Goal: Task Accomplishment & Management: Manage account settings

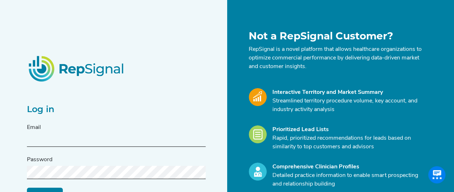
click at [36, 141] on input "text" at bounding box center [116, 140] width 179 height 13
type input "[PERSON_NAME][EMAIL_ADDRESS][DOMAIN_NAME]"
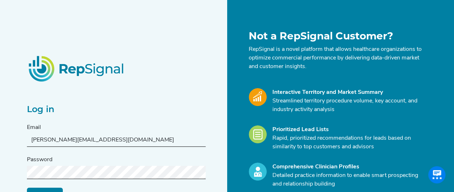
click at [48, 189] on input "Log in" at bounding box center [45, 195] width 36 height 14
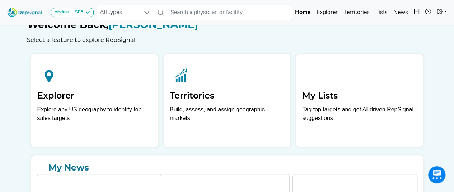
scroll to position [3, 0]
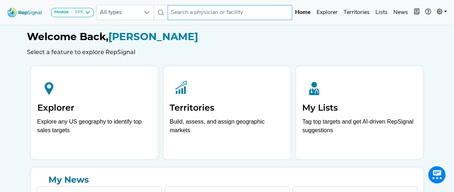
click at [211, 14] on input "text" at bounding box center [230, 12] width 125 height 15
click at [135, 13] on span "All types" at bounding box center [118, 12] width 43 height 14
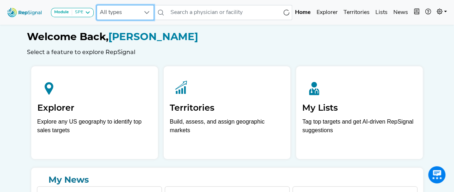
click at [145, 11] on icon at bounding box center [147, 13] width 6 height 6
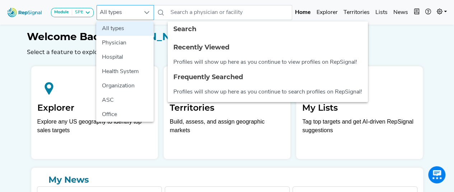
click at [145, 11] on icon at bounding box center [147, 13] width 6 height 6
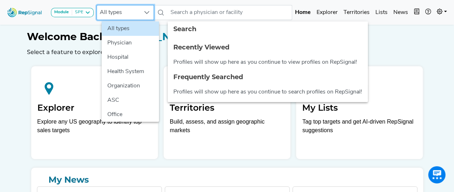
scroll to position [3, 5]
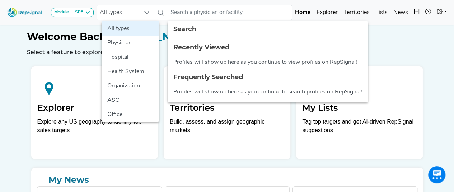
click at [385, 41] on h1 "Welcome Back, Hayley Hart" at bounding box center [227, 37] width 401 height 12
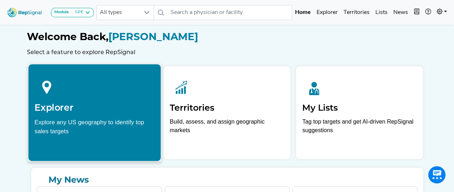
click at [115, 105] on h2 "Explorer" at bounding box center [94, 107] width 120 height 11
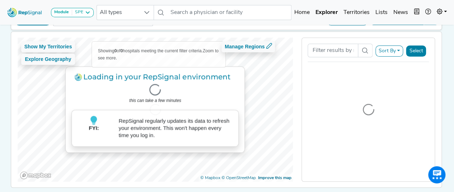
scroll to position [49, 5]
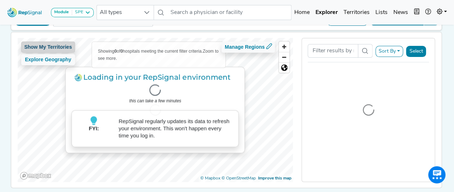
click at [55, 44] on button "Show My Territories" at bounding box center [48, 47] width 54 height 11
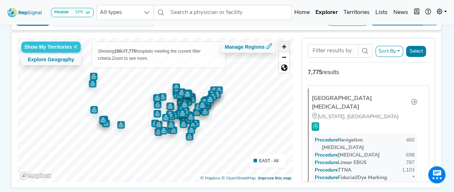
click at [281, 45] on span "Zoom in" at bounding box center [284, 47] width 10 height 10
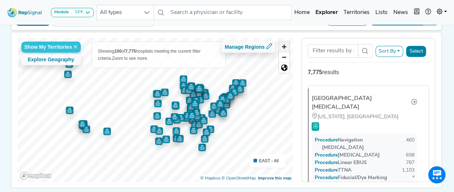
click at [281, 45] on span "Zoom in" at bounding box center [284, 47] width 10 height 10
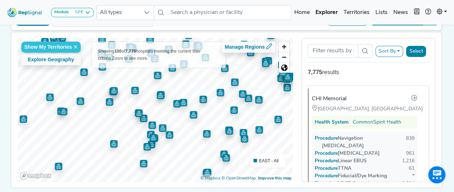
click at [259, 164] on span "EAST - All" at bounding box center [268, 161] width 19 height 5
click at [39, 58] on button "Explore Geography" at bounding box center [51, 59] width 60 height 11
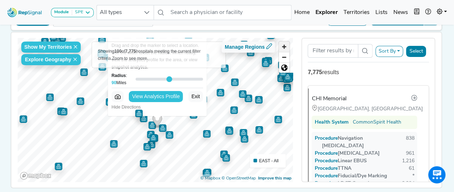
click at [281, 44] on span "Zoom in" at bounding box center [284, 47] width 10 height 10
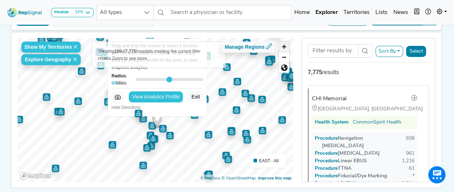
click at [281, 44] on span "Zoom in" at bounding box center [284, 47] width 10 height 10
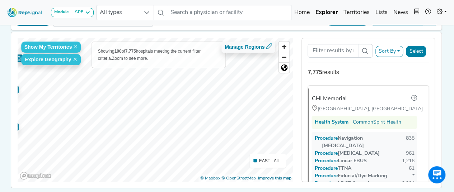
click at [8, 123] on div "Show My Territories Explore Geography Showing 100 of 7,775 hospitals meeting th…" at bounding box center [227, 110] width 438 height 156
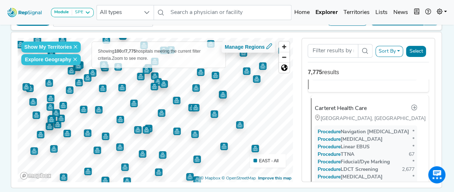
scroll to position [574, 0]
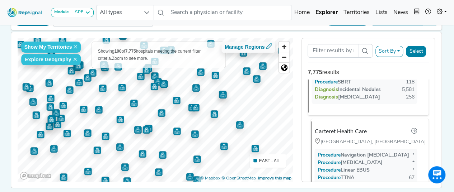
click at [346, 128] on div "Carteret Health Care" at bounding box center [340, 132] width 52 height 9
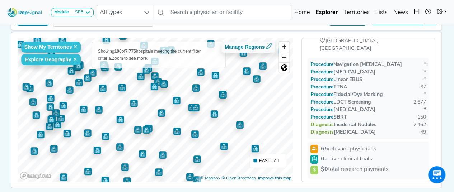
scroll to position [25, 0]
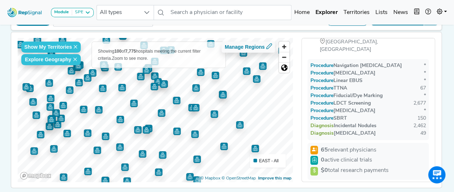
click at [323, 146] on span "65 relevant physicians" at bounding box center [349, 150] width 56 height 9
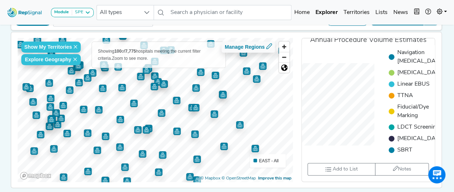
scroll to position [267, 0]
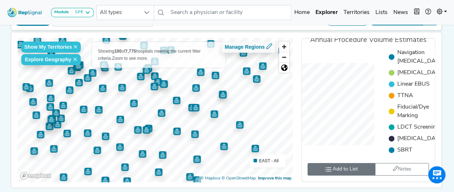
click at [340, 173] on span "Add to List" at bounding box center [345, 170] width 25 height 8
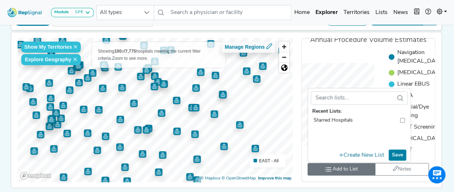
click at [400, 123] on input "toolbar" at bounding box center [402, 121] width 5 height 8
checkbox input "true"
click at [363, 158] on button "Create New List" at bounding box center [361, 155] width 51 height 12
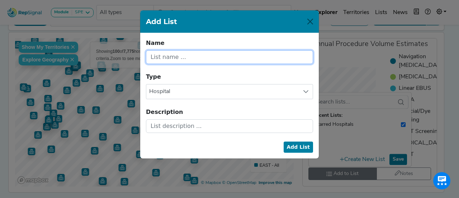
click at [211, 60] on input "text" at bounding box center [229, 57] width 167 height 14
type input "High Incidental Targeting"
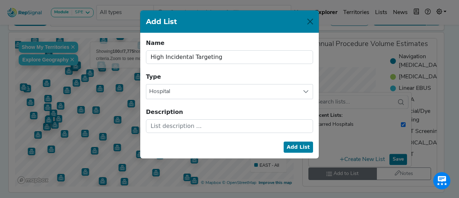
click at [310, 147] on button "Add List" at bounding box center [299, 146] width 30 height 11
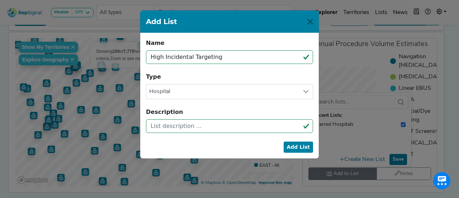
checkbox input "true"
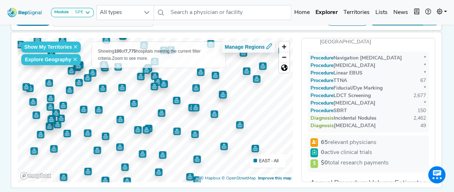
scroll to position [0, 0]
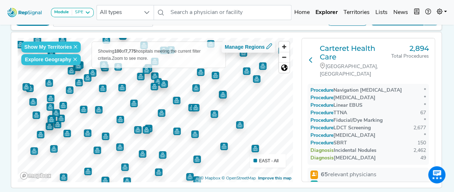
click at [312, 57] on icon at bounding box center [311, 60] width 6 height 6
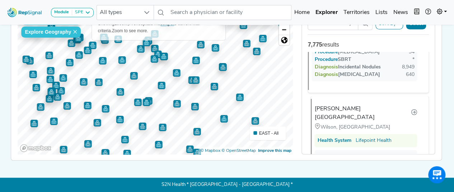
scroll to position [997, 0]
click at [412, 109] on icon at bounding box center [414, 112] width 6 height 6
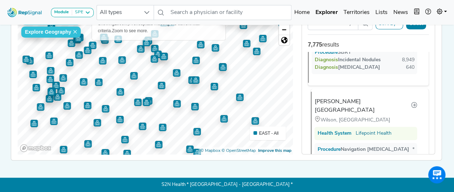
scroll to position [1004, 0]
click at [345, 98] on div "Wilson Medical Center" at bounding box center [362, 106] width 96 height 17
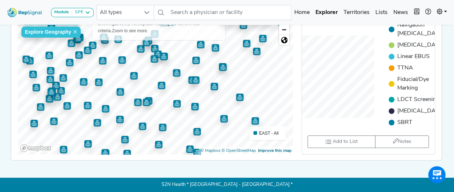
scroll to position [286, 0]
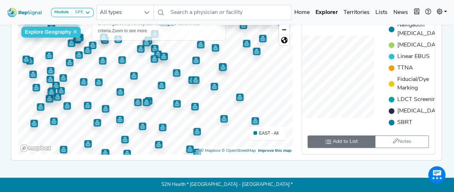
click at [333, 145] on span "Add to List" at bounding box center [345, 142] width 25 height 8
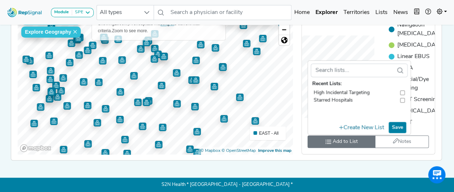
click at [402, 92] on input "toolbar" at bounding box center [402, 93] width 5 height 8
checkbox input "true"
checkbox input "false"
click at [398, 129] on button "Save" at bounding box center [398, 127] width 18 height 11
click at [443, 70] on div "Show My Territories Explore Geography Showing 100 of 7,775 hospitals meeting th…" at bounding box center [227, 83] width 438 height 156
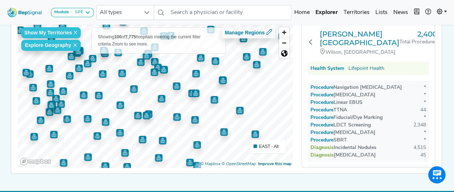
scroll to position [62, 0]
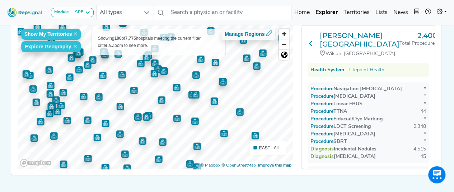
click at [310, 41] on icon at bounding box center [311, 44] width 6 height 6
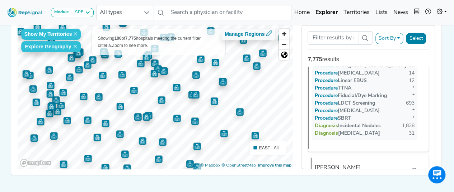
scroll to position [4137, 0]
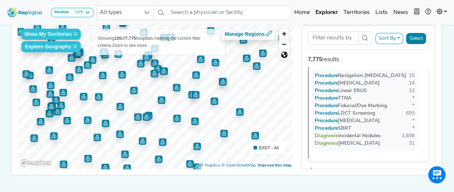
click at [356, 174] on div "Sampson Regional Medical Center" at bounding box center [362, 182] width 96 height 17
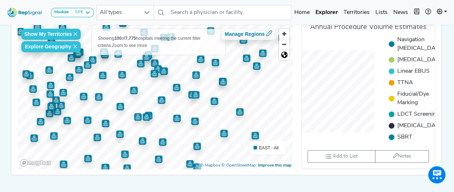
scroll to position [276, 0]
click at [337, 160] on span "Add to List" at bounding box center [345, 157] width 25 height 8
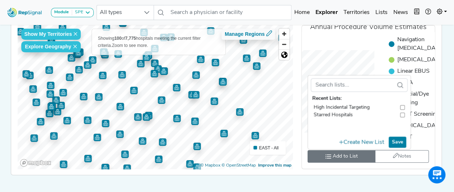
click at [402, 109] on input "toolbar" at bounding box center [402, 108] width 5 height 8
checkbox input "true"
checkbox input "false"
click at [398, 143] on button "Save" at bounding box center [398, 142] width 18 height 11
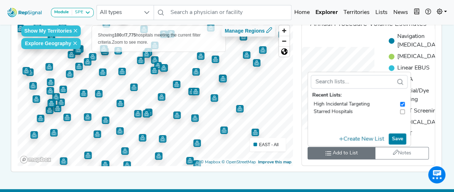
scroll to position [80, 0]
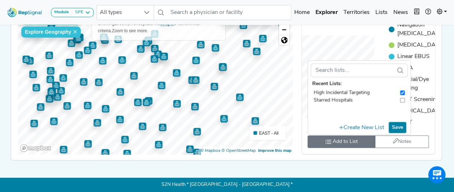
click at [439, 81] on div "Explore Geography Snapshot Dawsonville, Georgia, United States View Analytics P…" at bounding box center [368, 82] width 142 height 144
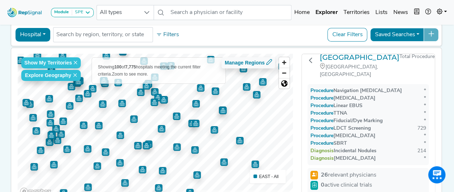
scroll to position [0, 0]
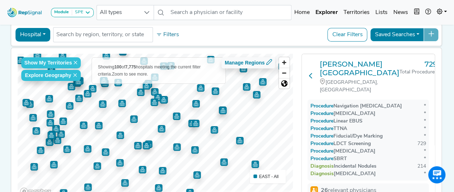
click at [312, 74] on icon at bounding box center [311, 76] width 6 height 6
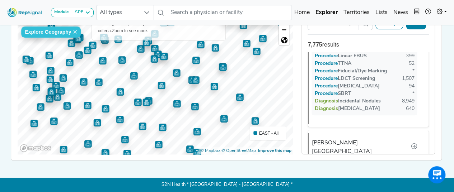
scroll to position [963, 0]
click at [221, 115] on img "Map marker" at bounding box center [224, 119] width 8 height 8
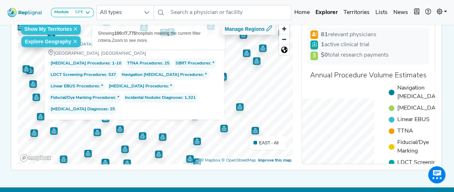
scroll to position [286, 0]
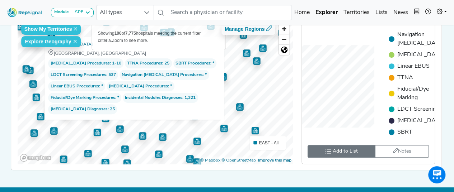
click at [351, 154] on span "Add to List" at bounding box center [345, 152] width 25 height 8
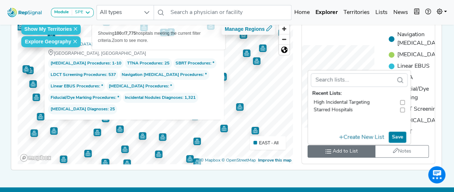
click at [402, 104] on input "toolbar" at bounding box center [402, 103] width 5 height 8
checkbox input "true"
checkbox input "false"
click at [398, 143] on button "Save" at bounding box center [398, 137] width 18 height 11
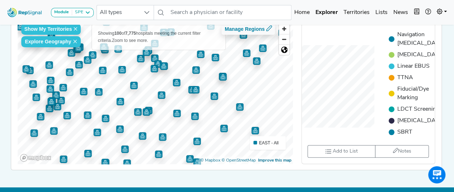
click at [237, 107] on img "Map marker" at bounding box center [240, 107] width 8 height 8
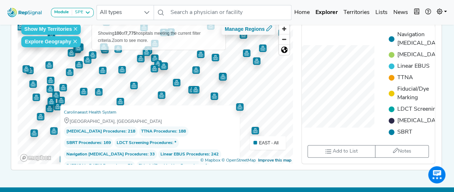
scroll to position [267, 0]
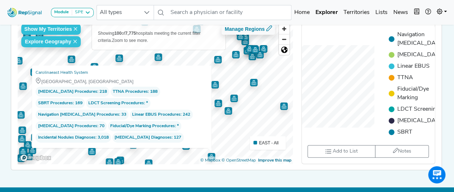
click at [225, 113] on img "Map marker" at bounding box center [228, 111] width 8 height 8
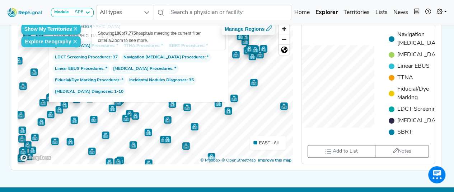
scroll to position [275, 0]
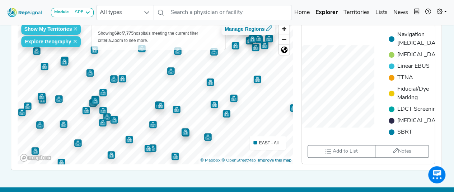
click at [211, 103] on img "Map marker" at bounding box center [214, 105] width 8 height 8
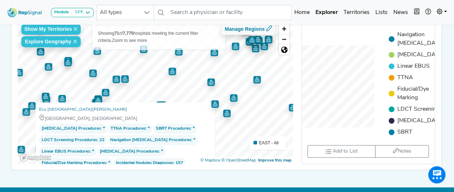
click at [231, 96] on img "Map marker" at bounding box center [234, 98] width 8 height 8
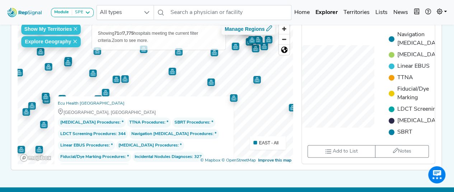
click at [208, 81] on img "Map marker" at bounding box center [211, 83] width 8 height 8
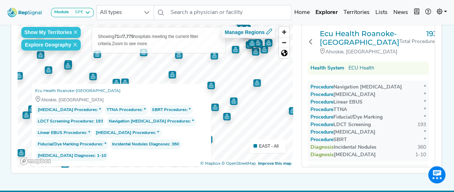
scroll to position [63, 0]
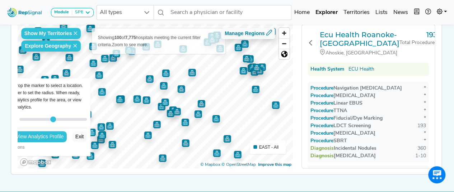
click at [234, 156] on img "Map marker" at bounding box center [238, 155] width 8 height 8
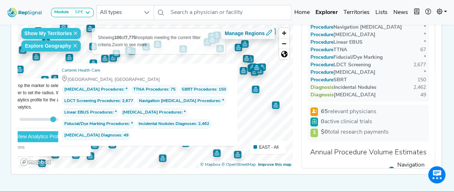
scroll to position [0, 0]
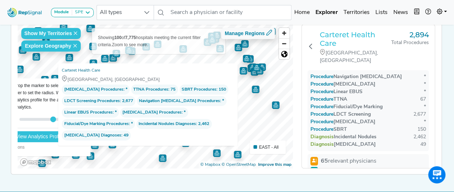
click at [349, 33] on h3 "Carteret Health Care" at bounding box center [355, 39] width 71 height 17
click at [312, 43] on icon at bounding box center [311, 46] width 6 height 6
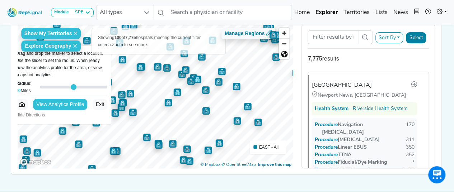
click at [206, 113] on img "Map marker" at bounding box center [206, 111] width 8 height 8
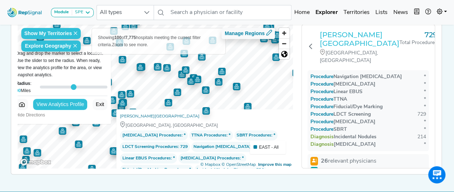
click at [335, 37] on h3 "Sampson Regional Medical Center" at bounding box center [360, 39] width 80 height 17
click at [310, 45] on icon at bounding box center [311, 46] width 6 height 6
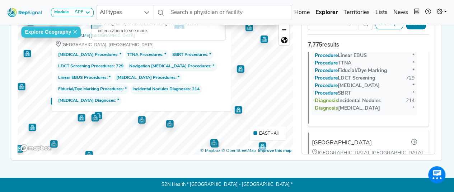
scroll to position [2088, 0]
click at [411, 140] on icon at bounding box center [414, 143] width 6 height 6
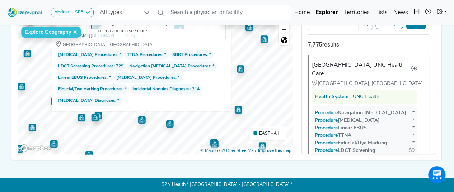
scroll to position [4191, 0]
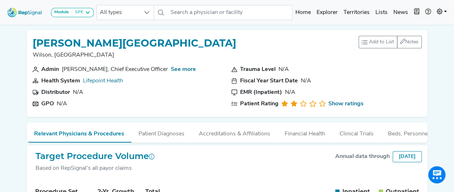
click at [393, 92] on section "EMR (Inpatient) N/A" at bounding box center [326, 92] width 190 height 9
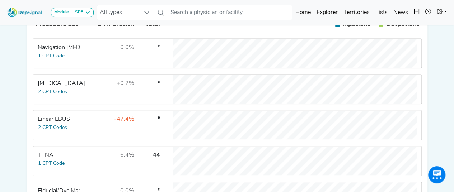
scroll to position [168, 0]
click at [49, 60] on button "1 CPT Code" at bounding box center [51, 56] width 27 height 8
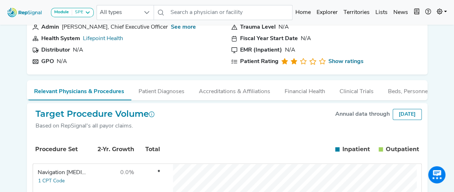
scroll to position [38, 0]
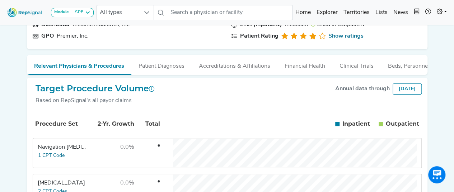
scroll to position [66, 0]
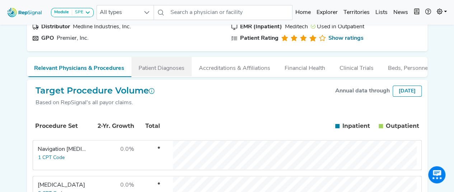
click at [169, 70] on button "Patient Diagnoses" at bounding box center [161, 66] width 60 height 19
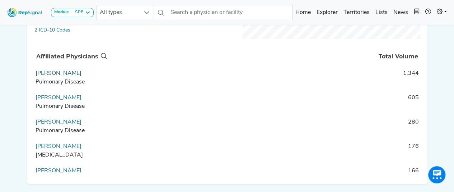
scroll to position [211, 0]
click at [54, 76] on link "Jennifer Holmes" at bounding box center [59, 73] width 46 height 6
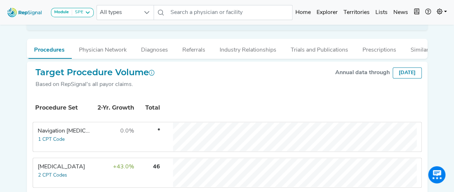
scroll to position [164, 0]
click at [110, 48] on button "Physician Network" at bounding box center [103, 48] width 62 height 19
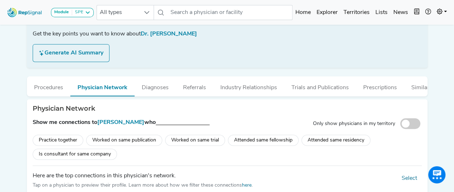
scroll to position [112, 0]
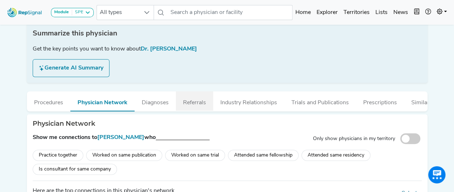
click at [205, 106] on button "Referrals" at bounding box center [194, 101] width 37 height 19
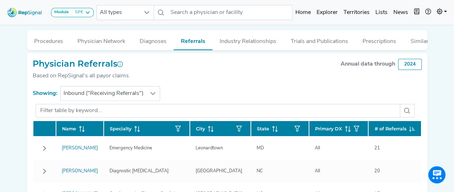
scroll to position [173, 0]
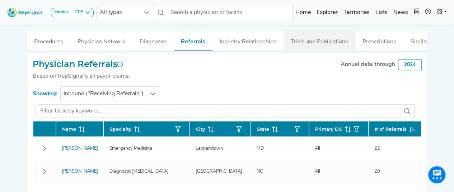
click at [340, 43] on button "Trials and Publications" at bounding box center [320, 40] width 72 height 19
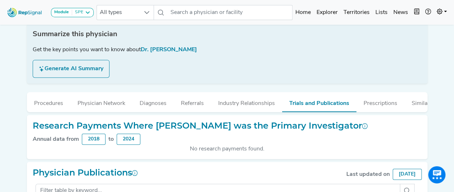
scroll to position [111, 0]
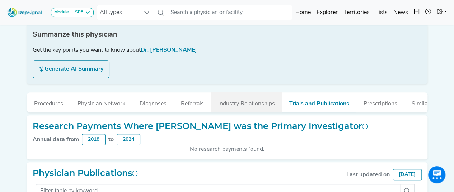
click at [240, 105] on button "Industry Relationships" at bounding box center [246, 102] width 71 height 19
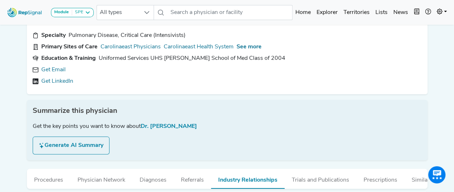
scroll to position [0, 0]
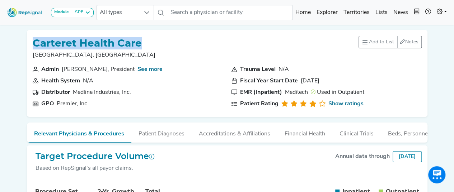
drag, startPoint x: 165, startPoint y: 43, endPoint x: 28, endPoint y: 32, distance: 137.5
click at [28, 32] on div "Carteret Health Care Morehead City, NC Add to List Recent Lists: High Incidenta…" at bounding box center [227, 73] width 401 height 87
click at [157, 43] on div "Carteret Health Care Morehead City, NC Add to List Recent Lists: High Incidenta…" at bounding box center [227, 50] width 389 height 29
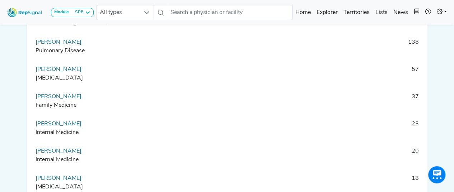
scroll to position [489, 0]
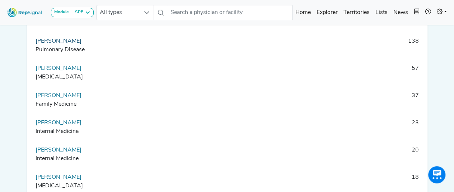
click at [59, 44] on link "[PERSON_NAME]" at bounding box center [59, 41] width 46 height 6
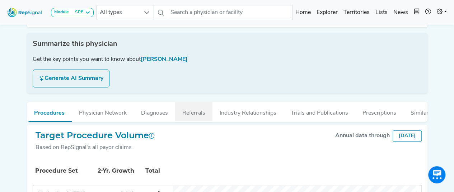
scroll to position [101, 0]
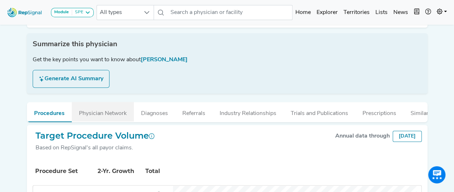
drag, startPoint x: 198, startPoint y: 103, endPoint x: 88, endPoint y: 113, distance: 110.3
click at [88, 113] on button "Physician Network" at bounding box center [103, 111] width 62 height 19
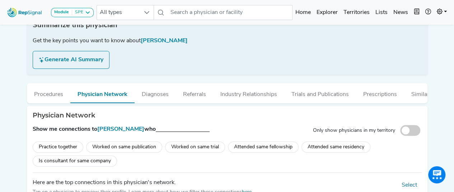
scroll to position [120, 0]
drag, startPoint x: 248, startPoint y: 98, endPoint x: 152, endPoint y: 94, distance: 95.5
click at [152, 94] on button "Diagnoses" at bounding box center [155, 92] width 41 height 19
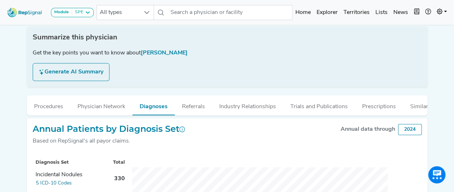
scroll to position [108, 0]
click at [194, 102] on button "Referrals" at bounding box center [193, 104] width 37 height 19
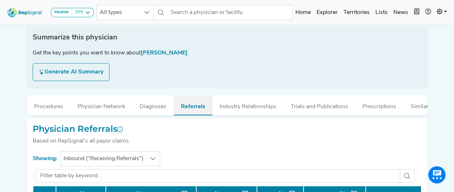
click at [198, 101] on button "Referrals" at bounding box center [193, 105] width 39 height 20
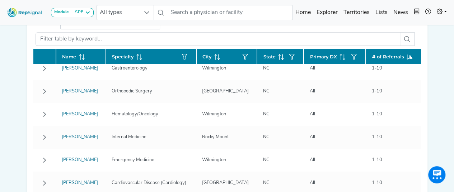
scroll to position [192, 0]
click at [153, 25] on icon at bounding box center [153, 22] width 6 height 6
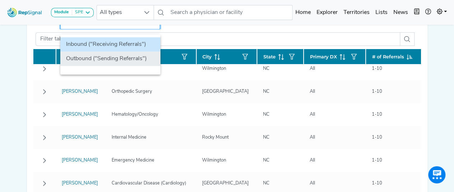
click at [128, 65] on li "Outbound ("Sending Referrals")" at bounding box center [110, 59] width 100 height 14
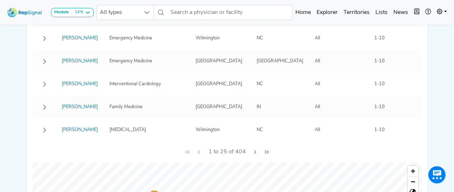
scroll to position [332, 5]
click at [252, 155] on icon "Next Page" at bounding box center [255, 152] width 6 height 6
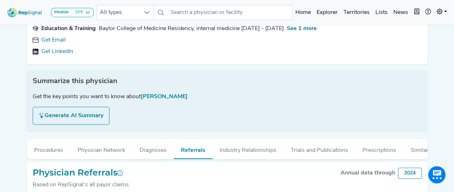
scroll to position [0, 5]
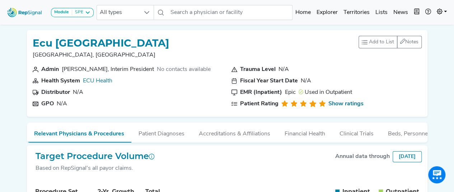
click at [415, 65] on div "Ecu Health [GEOGRAPHIC_DATA] [GEOGRAPHIC_DATA], [GEOGRAPHIC_DATA] Add to List R…" at bounding box center [227, 50] width 389 height 29
